Goal: Find specific page/section: Find specific page/section

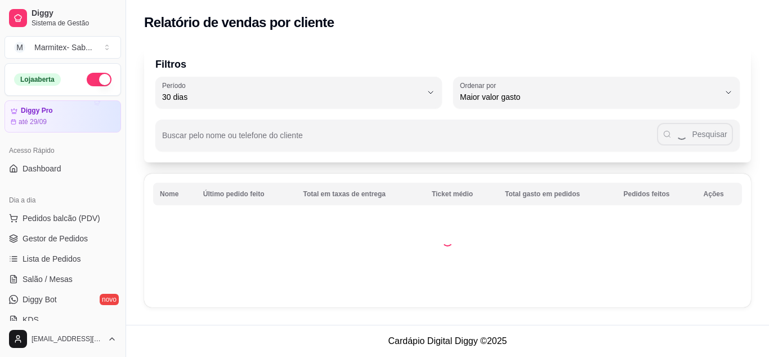
select select "30"
select select "HIGHEST_TOTAL_SPENT_WITH_ORDERS"
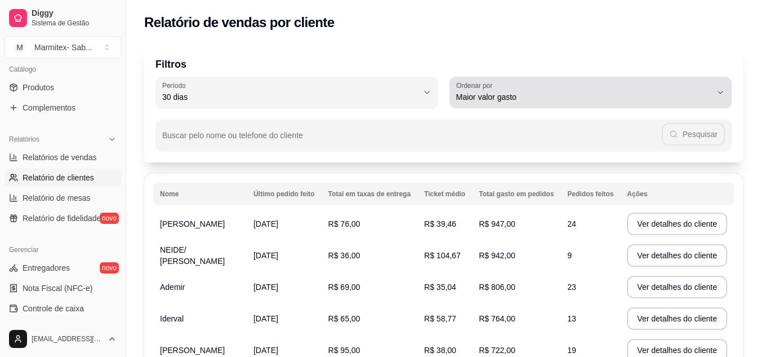
click at [593, 93] on span "Maior valor gasto" at bounding box center [584, 96] width 256 height 11
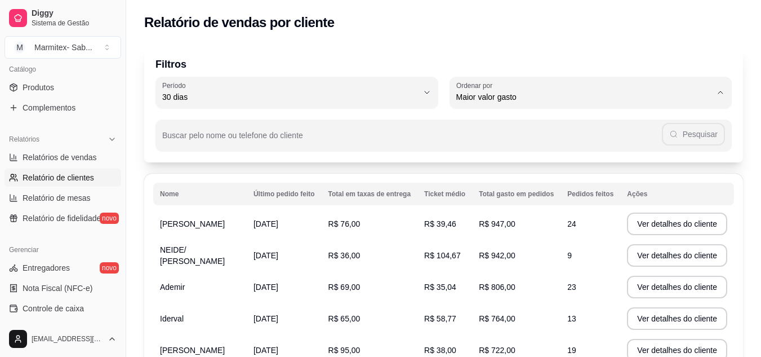
click at [534, 184] on span "Último pedido feito" at bounding box center [585, 178] width 243 height 11
type input "LAST_ORDER_MADE_AT"
select select "LAST_ORDER_MADE_AT"
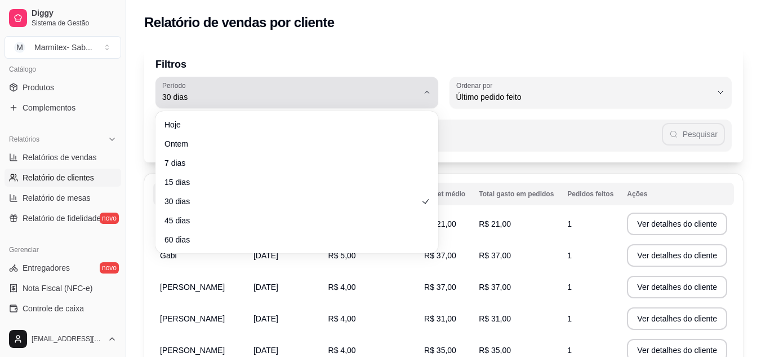
click at [194, 94] on span "30 dias" at bounding box center [290, 96] width 256 height 11
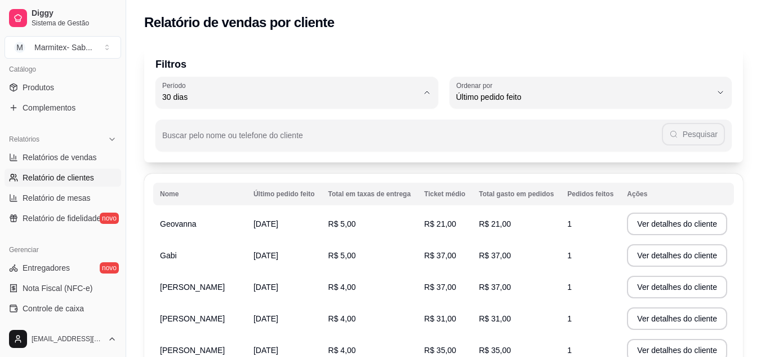
click at [209, 127] on span "Hoje" at bounding box center [291, 123] width 243 height 11
type input "0"
select select "0"
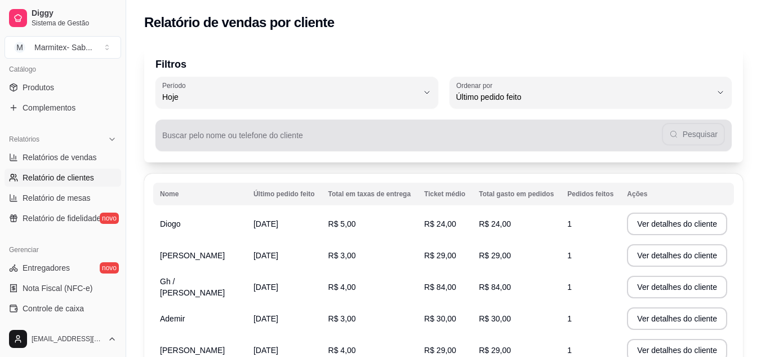
click at [310, 130] on div "Pesquisar" at bounding box center [443, 135] width 563 height 23
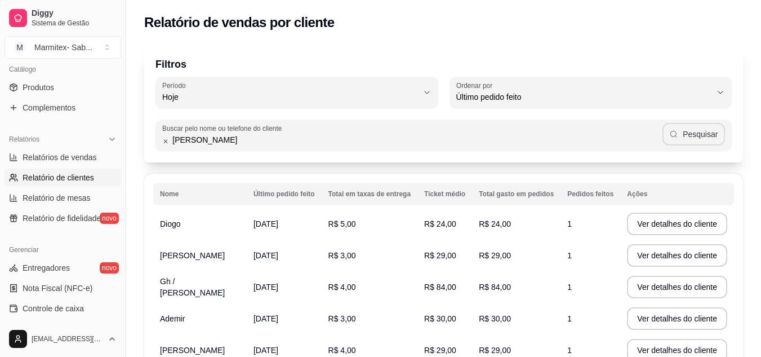
type input "[PERSON_NAME]"
click at [710, 139] on button "Pesquisar" at bounding box center [693, 134] width 63 height 23
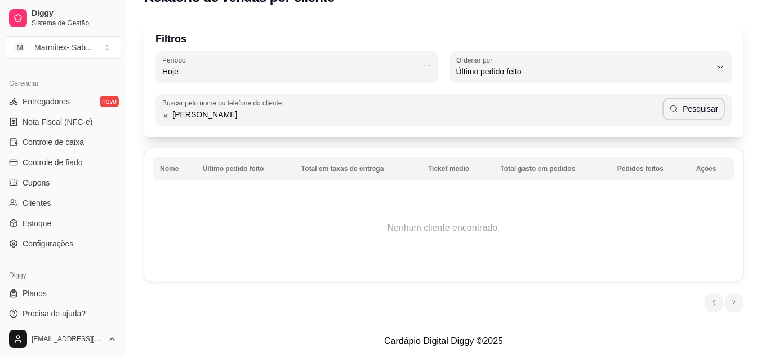
scroll to position [454, 0]
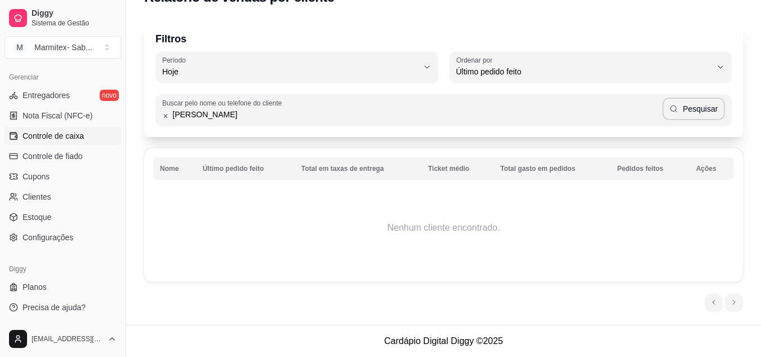
click at [69, 134] on span "Controle de caixa" at bounding box center [53, 135] width 61 height 11
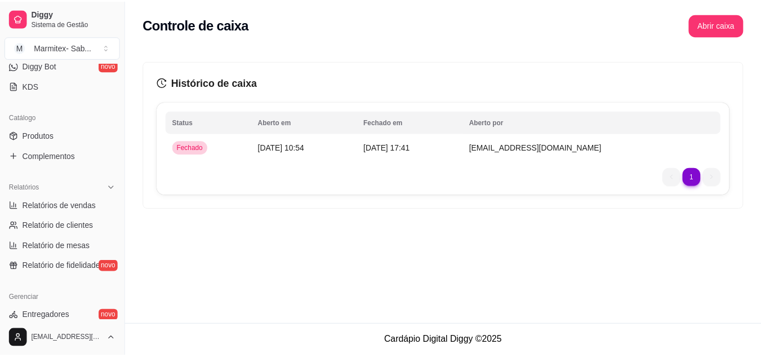
scroll to position [229, 0]
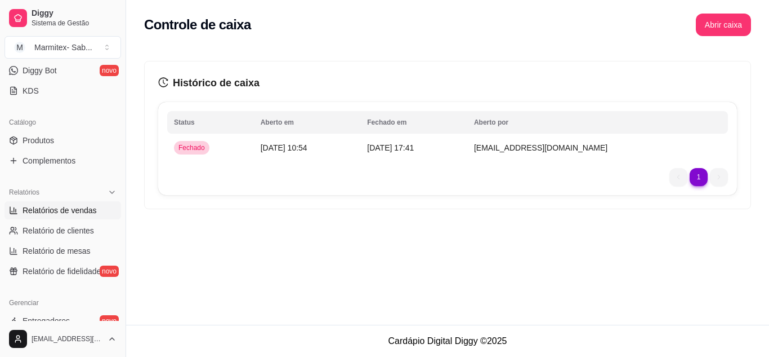
click at [64, 210] on span "Relatórios de vendas" at bounding box center [60, 209] width 74 height 11
select select "ALL"
select select "0"
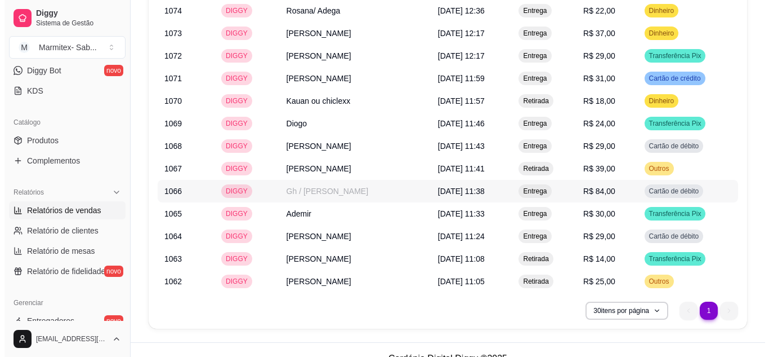
scroll to position [1179, 0]
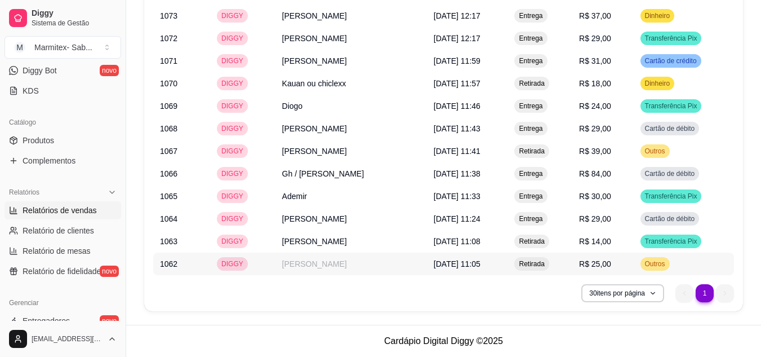
click at [314, 264] on td "[PERSON_NAME]" at bounding box center [351, 263] width 152 height 23
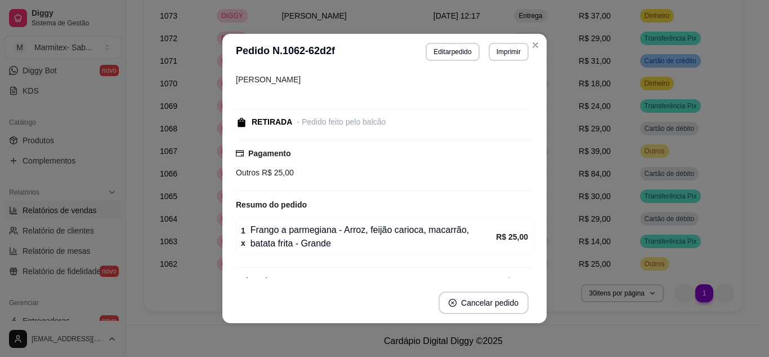
scroll to position [78, 0]
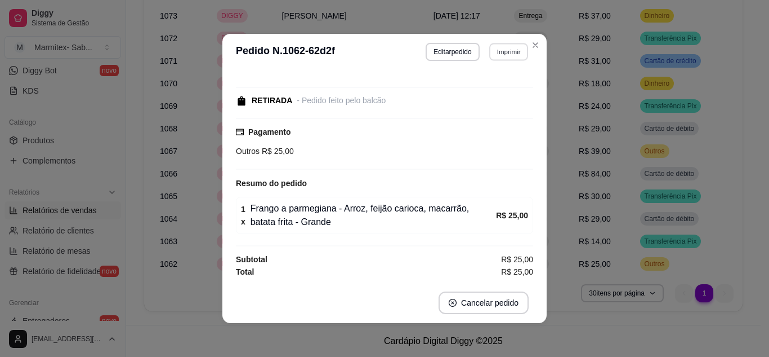
click at [508, 54] on button "Imprimir" at bounding box center [508, 51] width 39 height 17
click at [509, 94] on button "IMPRESSORA" at bounding box center [485, 91] width 82 height 18
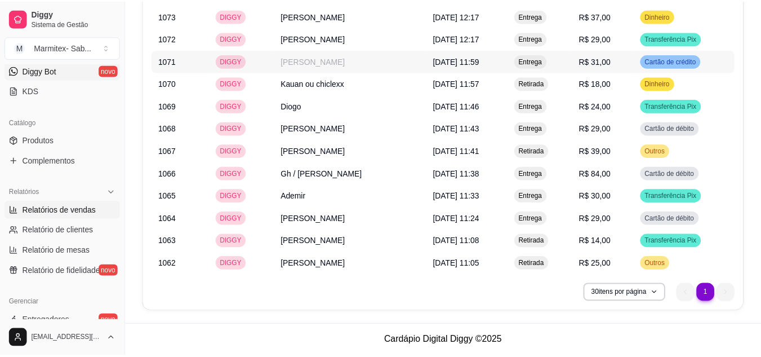
scroll to position [1152, 0]
